Goal: Use online tool/utility: Utilize a website feature to perform a specific function

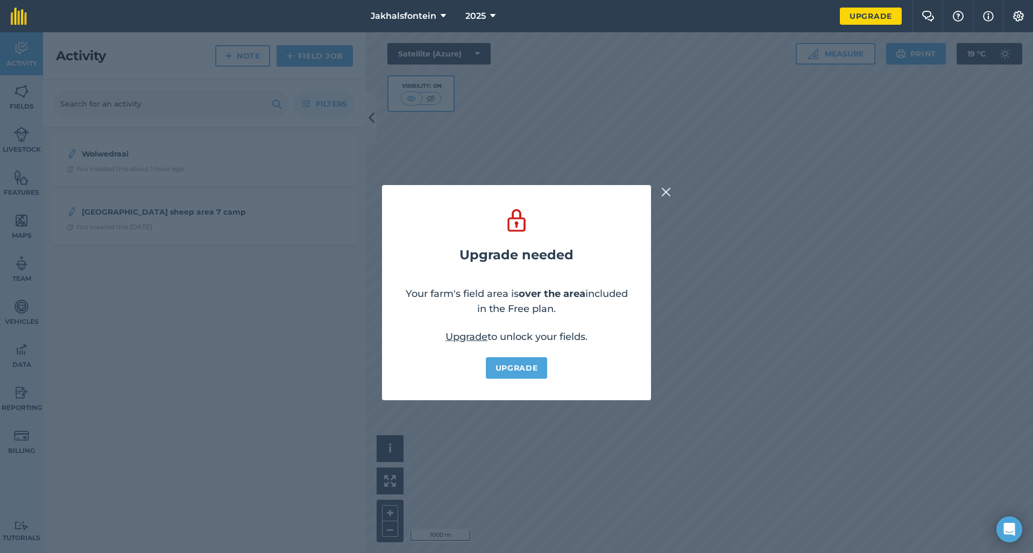
click at [665, 193] on img at bounding box center [666, 192] width 10 height 13
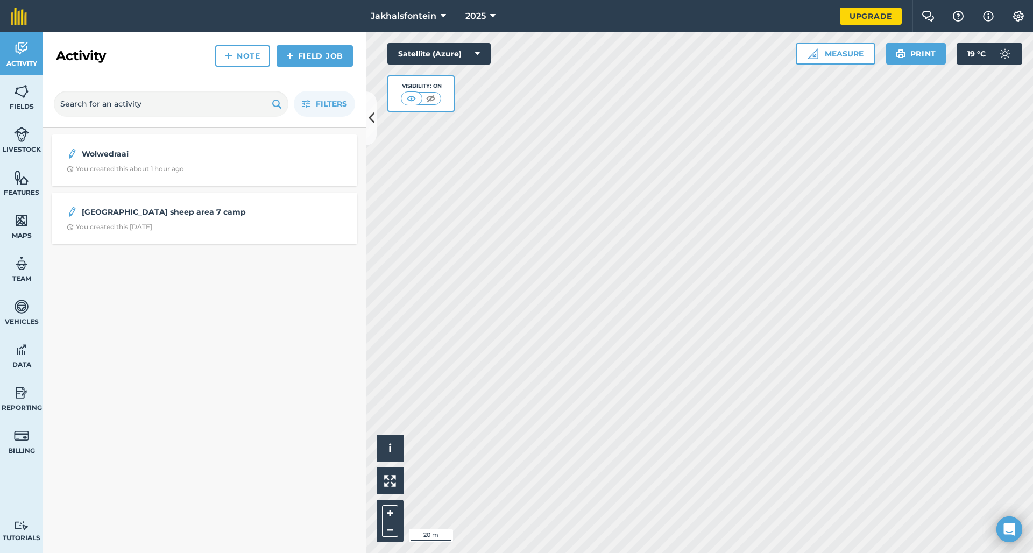
click at [824, 50] on button "Measure" at bounding box center [835, 54] width 80 height 22
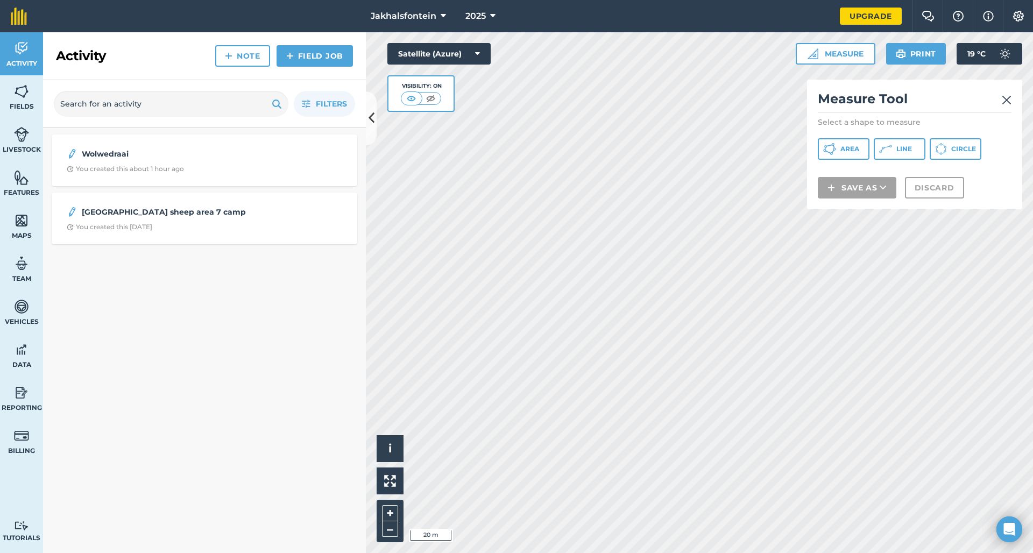
click at [842, 146] on span "Area" at bounding box center [849, 149] width 19 height 9
click at [1008, 101] on img at bounding box center [1006, 100] width 10 height 13
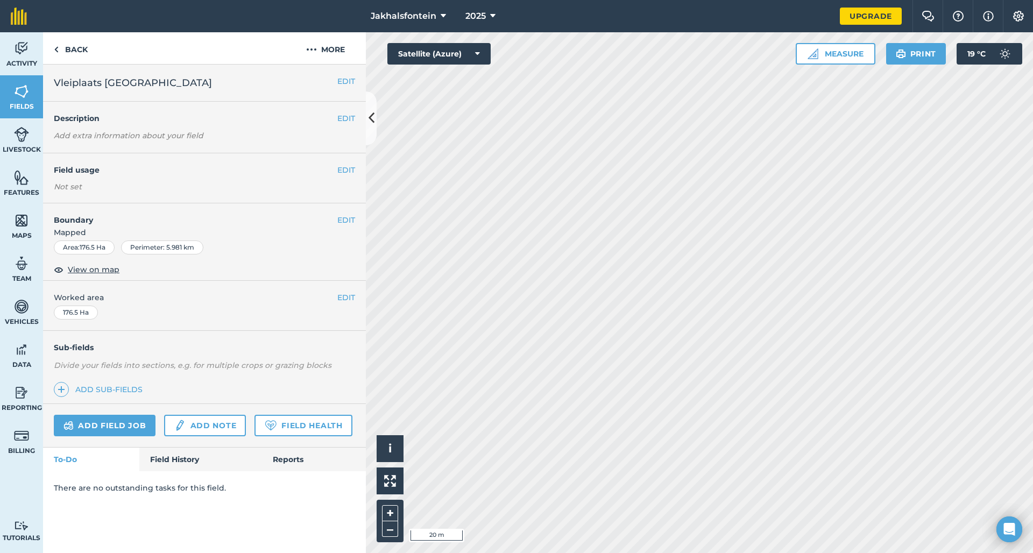
click at [830, 57] on button "Measure" at bounding box center [835, 54] width 80 height 22
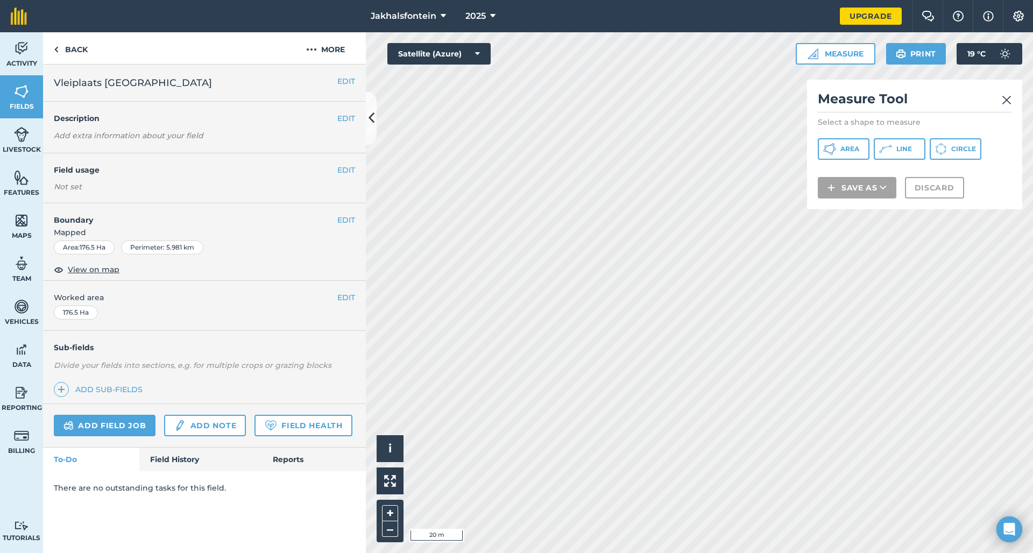
click at [835, 151] on icon at bounding box center [829, 149] width 13 height 13
click at [1009, 102] on img at bounding box center [1006, 100] width 10 height 13
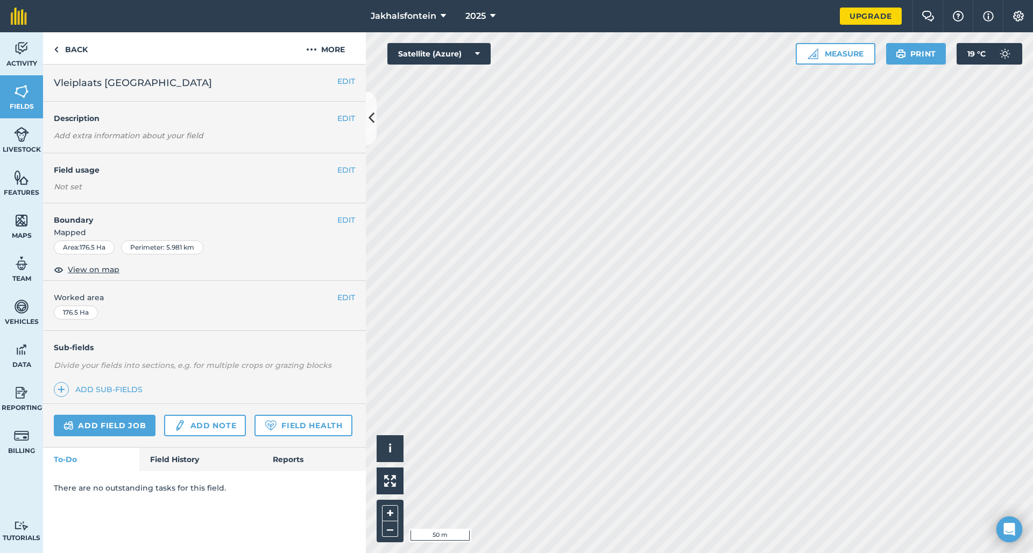
click at [371, 120] on icon at bounding box center [371, 118] width 6 height 19
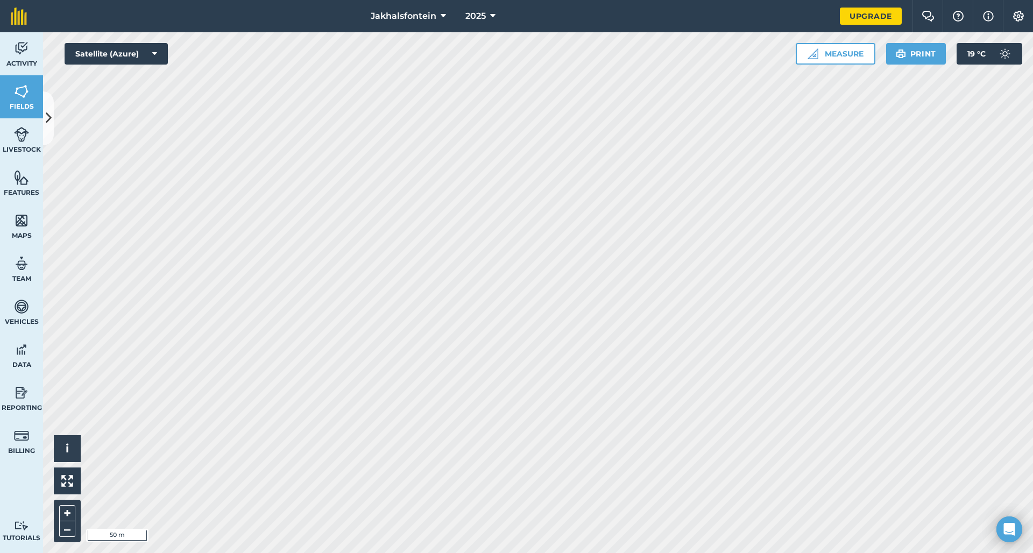
click at [850, 59] on button "Measure" at bounding box center [835, 54] width 80 height 22
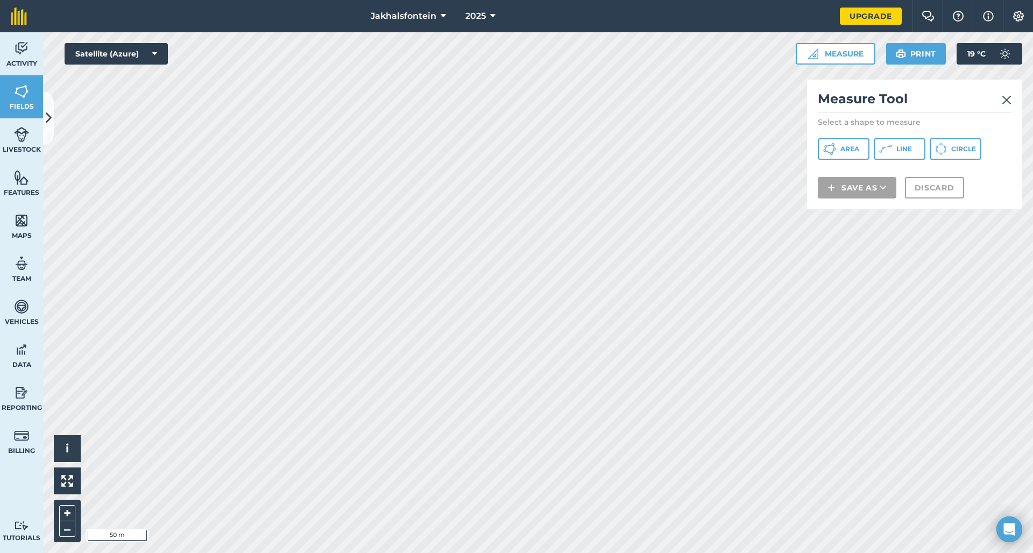
click at [838, 146] on button "Area" at bounding box center [843, 149] width 52 height 22
click at [621, 0] on html "Jakhalsfontein 2025 Upgrade Farm Chat Help Info Settings Map printing is not av…" at bounding box center [516, 276] width 1033 height 553
click at [610, 10] on div "Jakhalsfontein 2025 Upgrade Farm Chat Help Info Settings Map printing is not av…" at bounding box center [516, 276] width 1033 height 553
click at [1005, 104] on img at bounding box center [1006, 100] width 10 height 13
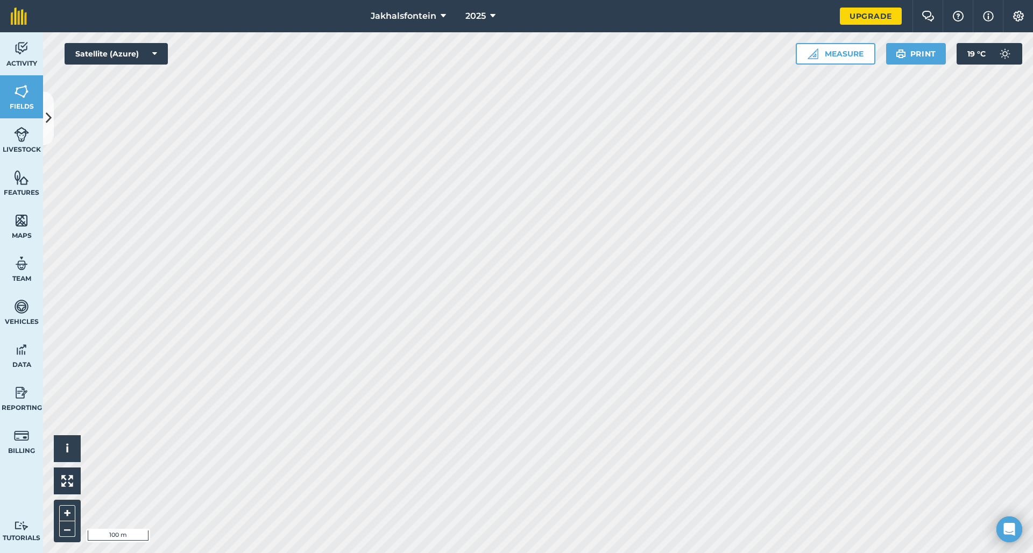
click at [832, 54] on button "Measure" at bounding box center [835, 54] width 80 height 22
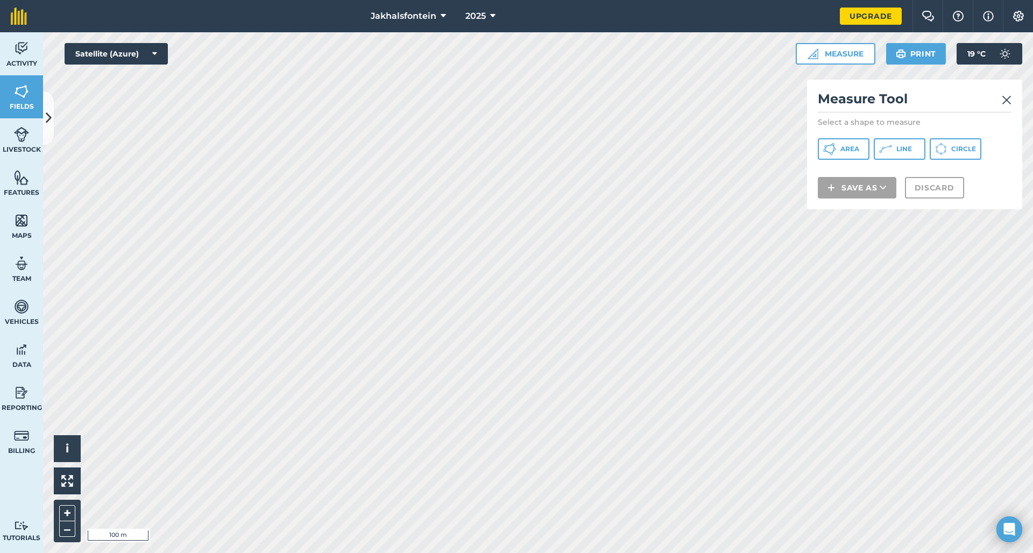
click at [851, 147] on span "Area" at bounding box center [849, 149] width 19 height 9
click at [490, 0] on html "Jakhalsfontein 2025 Upgrade Farm Chat Help Info Settings Map printing is not av…" at bounding box center [516, 276] width 1033 height 553
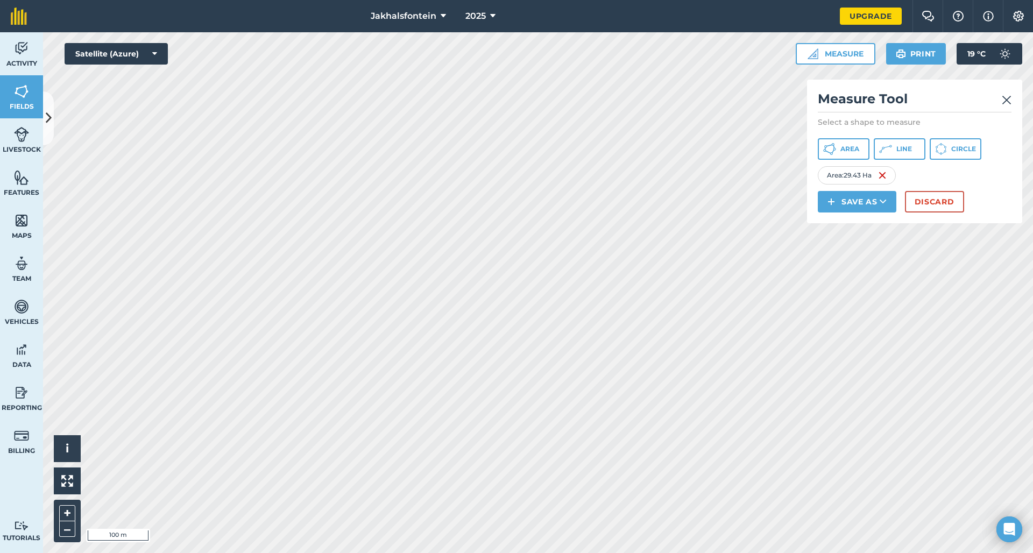
click at [1002, 98] on img at bounding box center [1006, 100] width 10 height 13
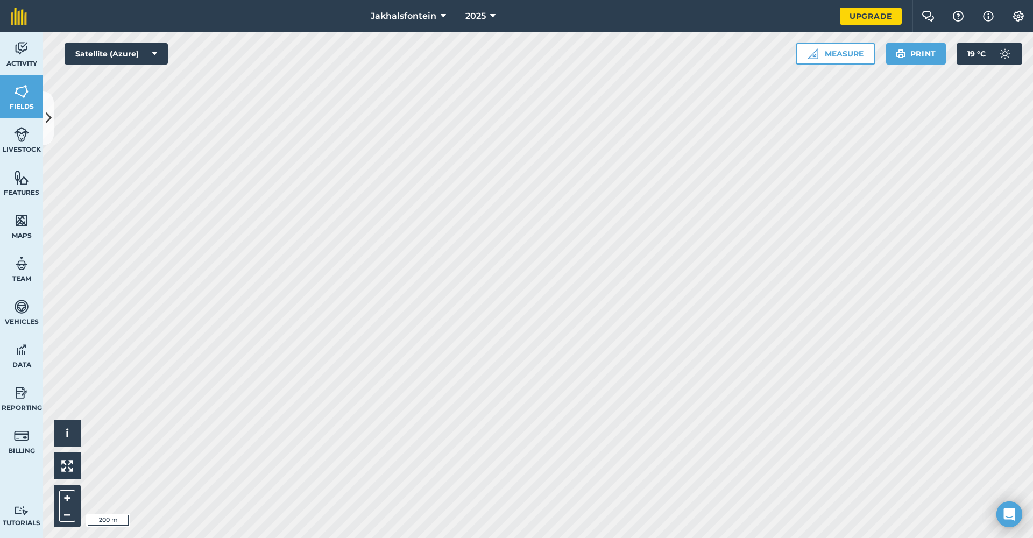
click at [830, 55] on button "Measure" at bounding box center [835, 54] width 80 height 22
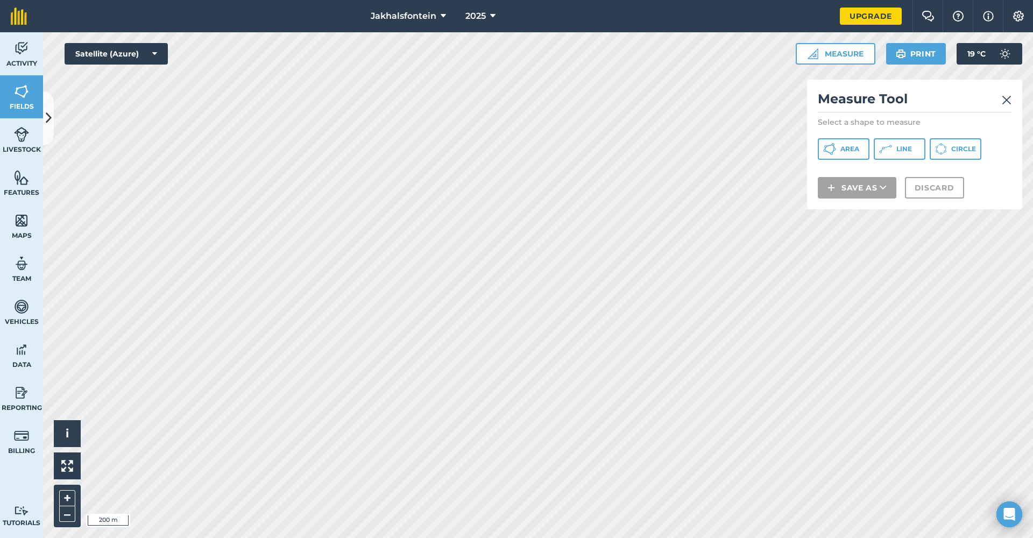
click at [845, 152] on span "Area" at bounding box center [849, 149] width 19 height 9
click at [1004, 101] on img at bounding box center [1006, 100] width 10 height 13
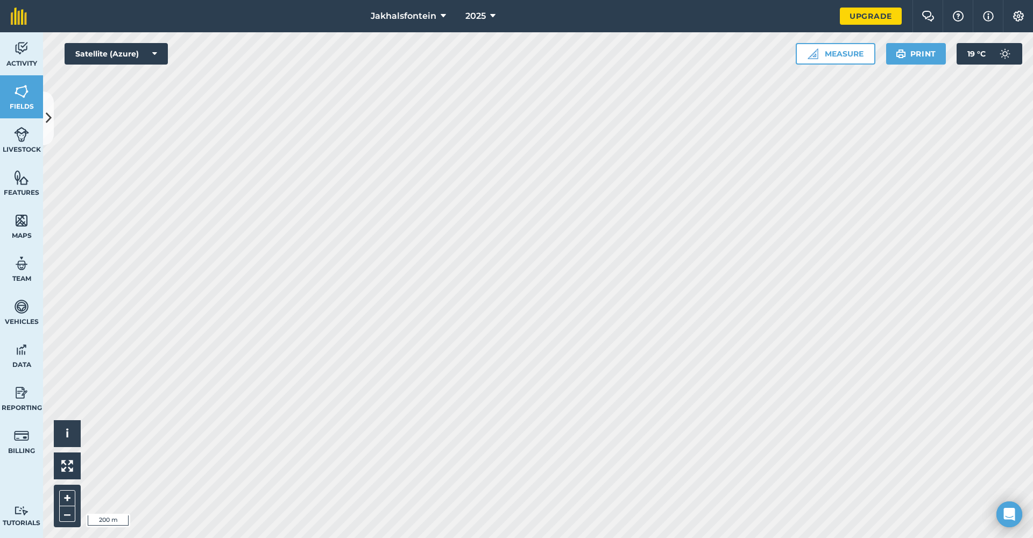
click at [1025, 16] on button "Settings" at bounding box center [1017, 16] width 30 height 32
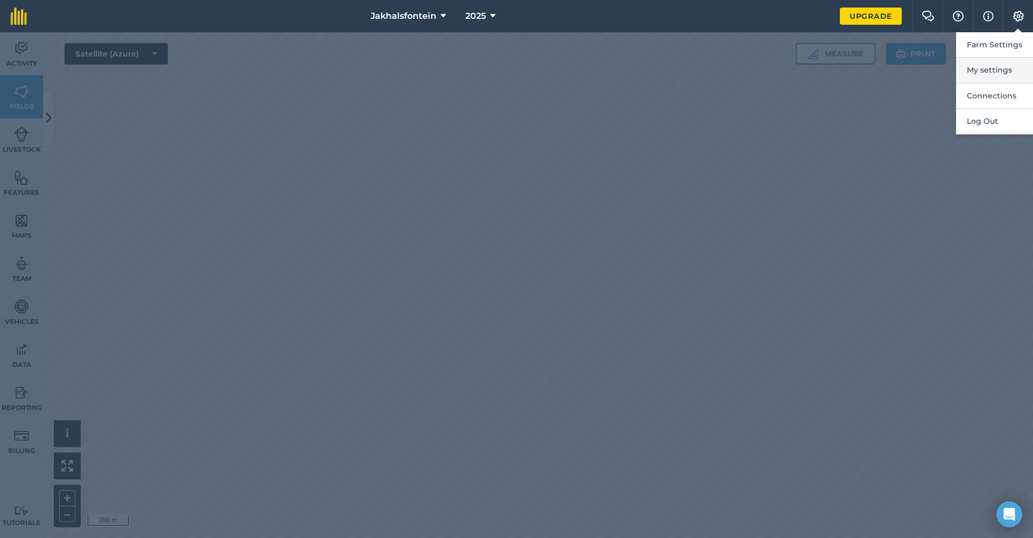
click at [997, 69] on button "My settings" at bounding box center [994, 70] width 77 height 25
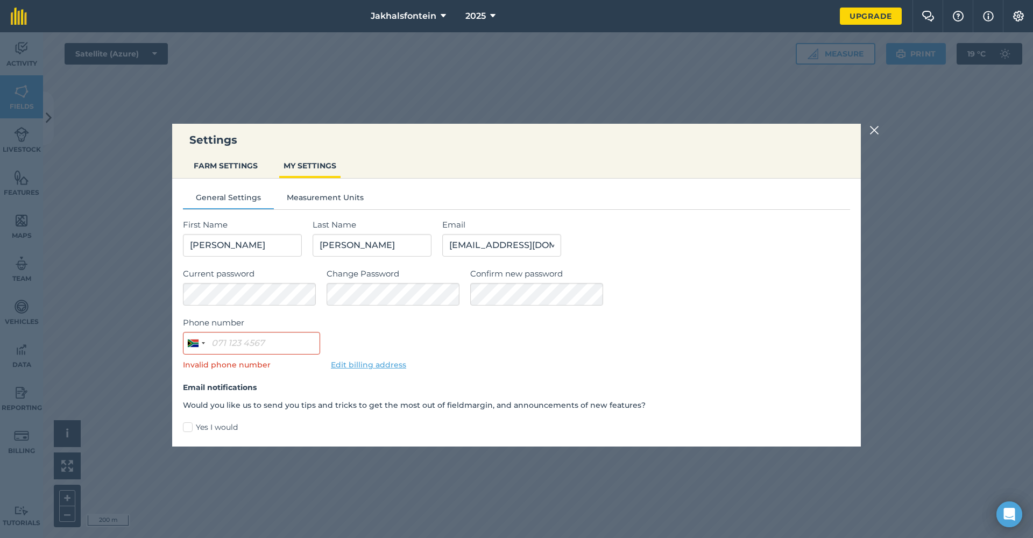
click at [872, 131] on img at bounding box center [874, 130] width 10 height 13
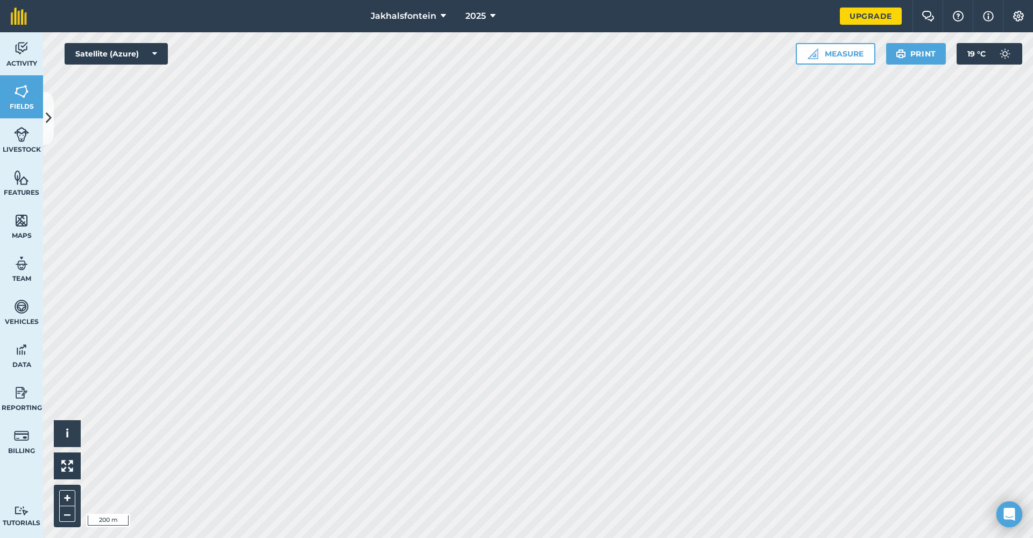
click at [1028, 17] on button "Settings" at bounding box center [1017, 16] width 30 height 32
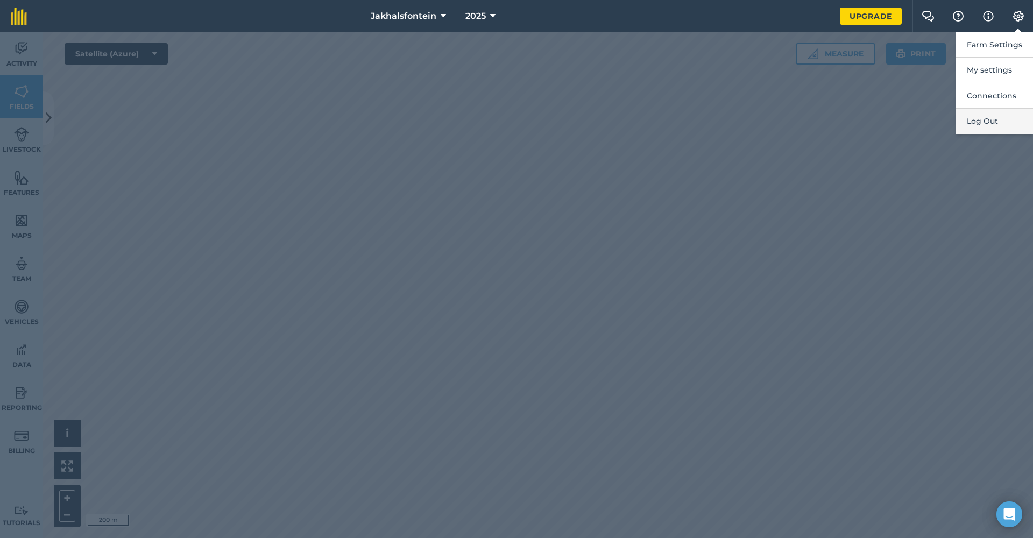
click at [972, 118] on button "Log Out" at bounding box center [994, 121] width 77 height 25
